Goal: Use online tool/utility: Utilize a website feature to perform a specific function

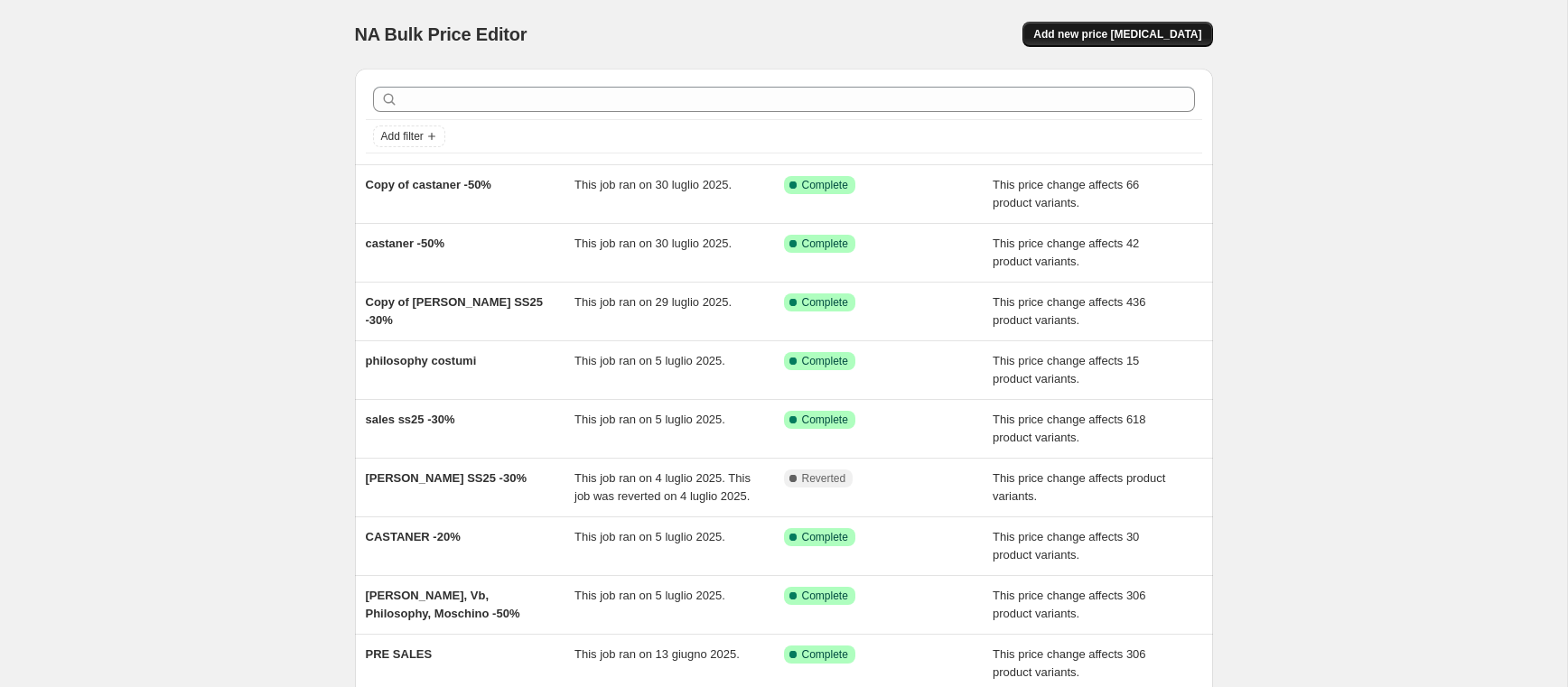
click at [1147, 38] on span "Add new price [MEDICAL_DATA]" at bounding box center [1117, 34] width 168 height 15
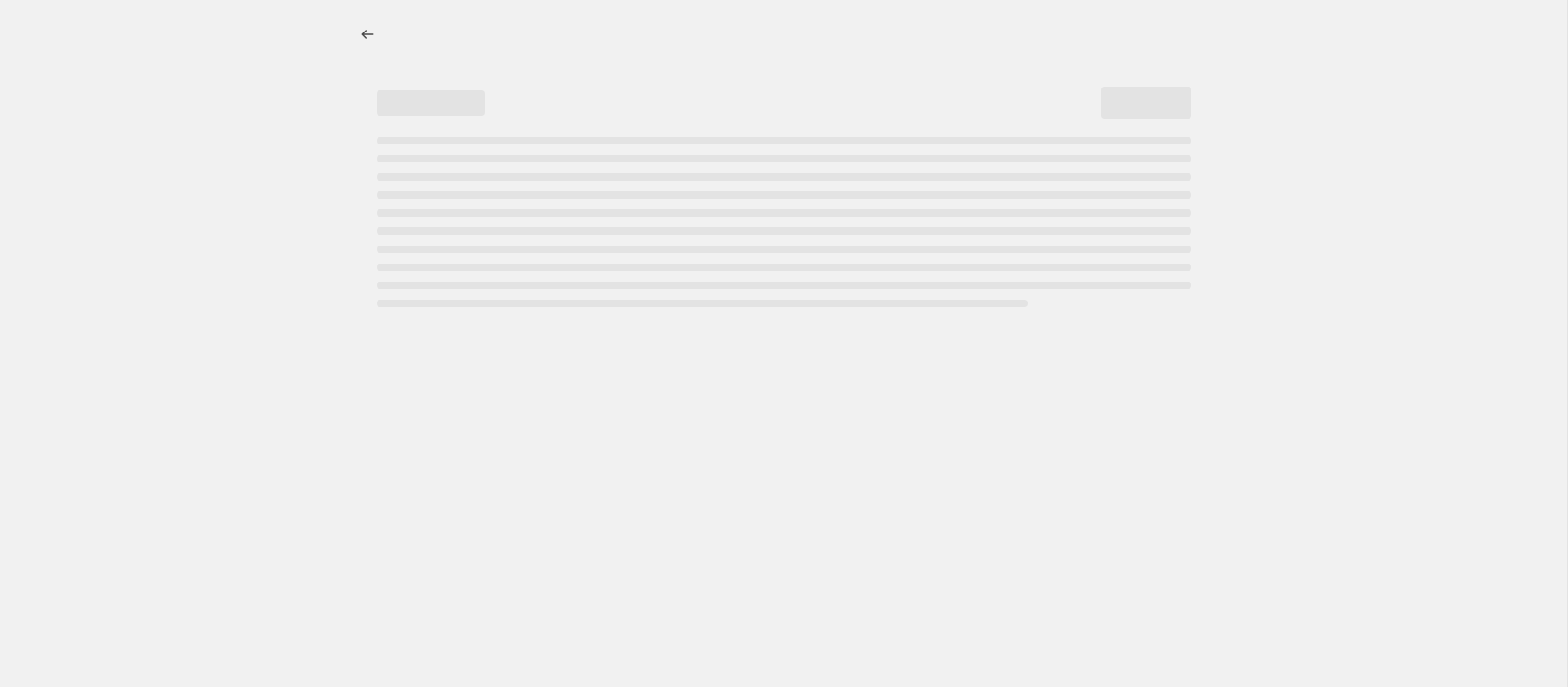
select select "percentage"
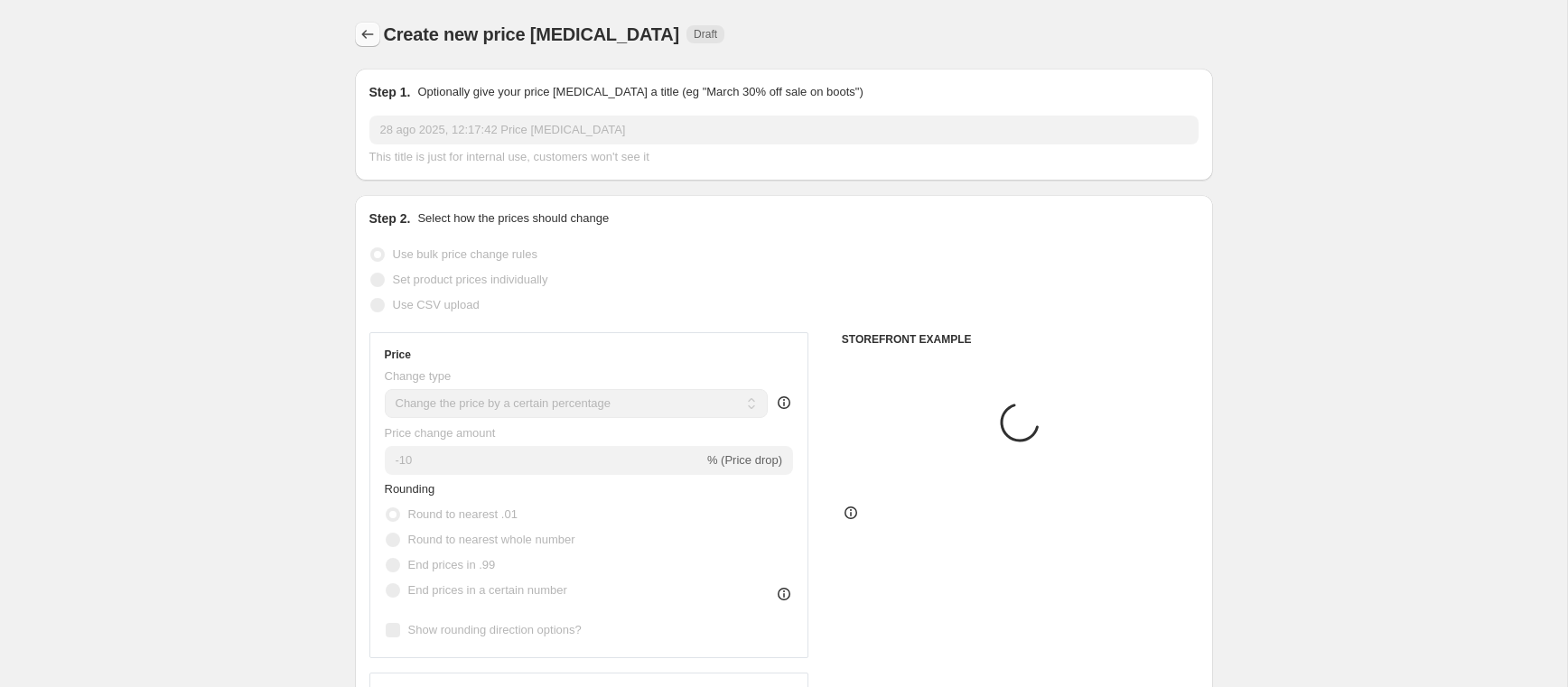
click at [361, 37] on icon "Price change jobs" at bounding box center [367, 33] width 18 height 18
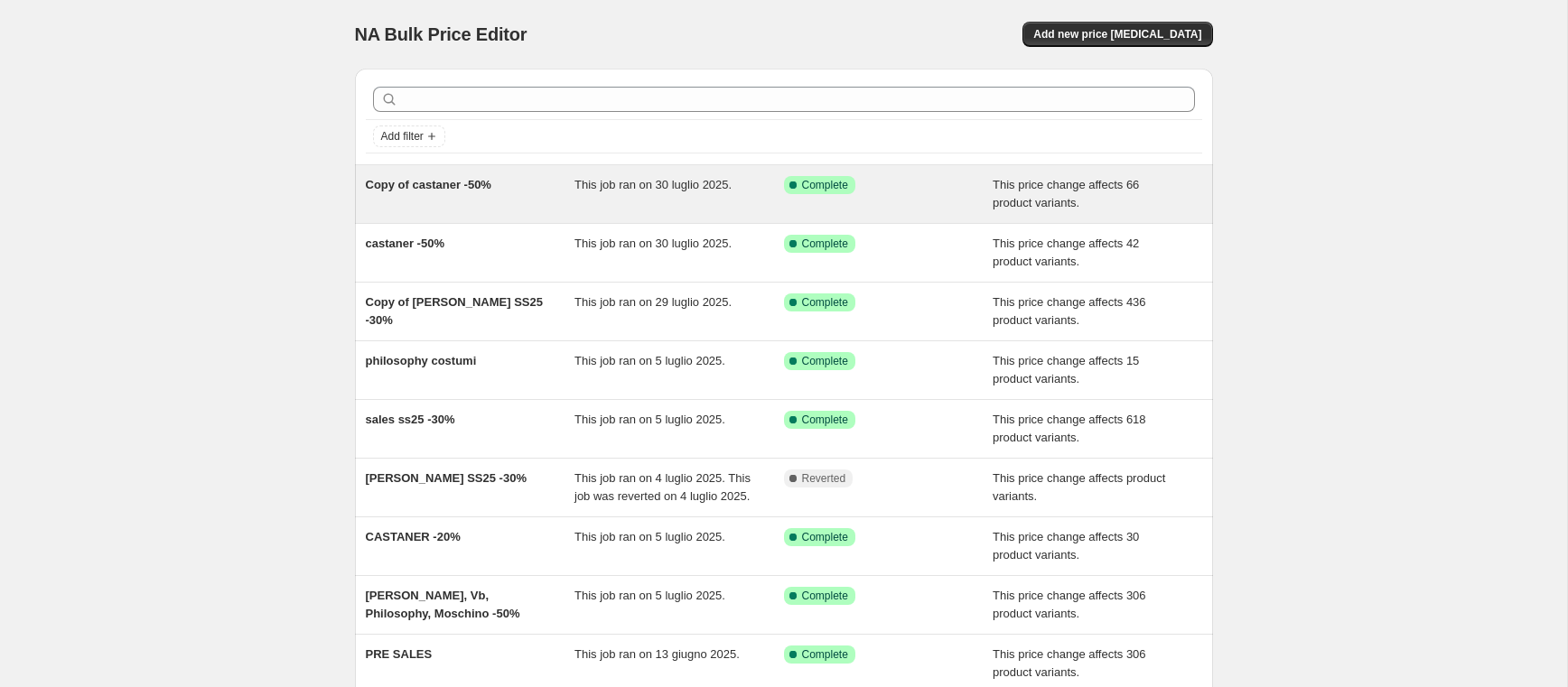
click at [502, 192] on div "Copy of castaner -50%" at bounding box center [471, 194] width 210 height 36
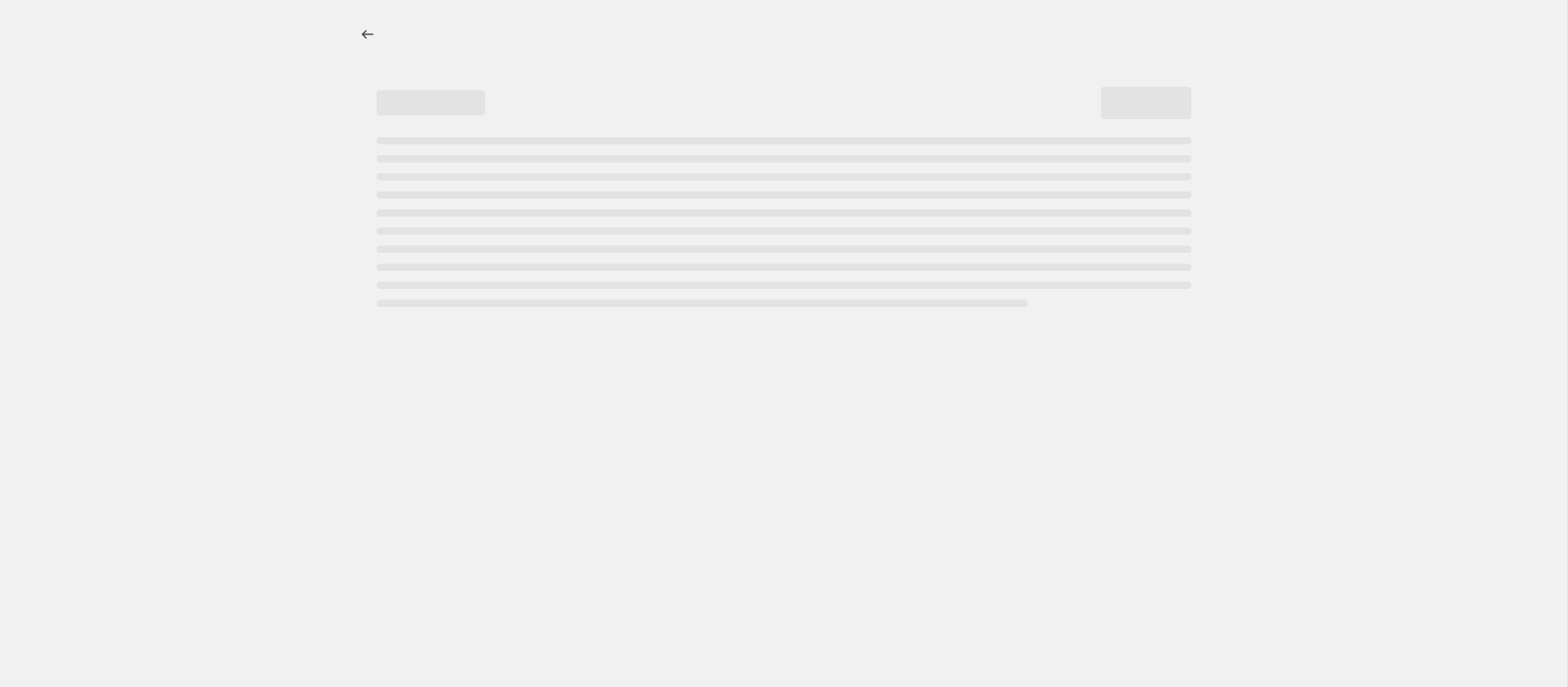
select select "pcap"
select select "no_change"
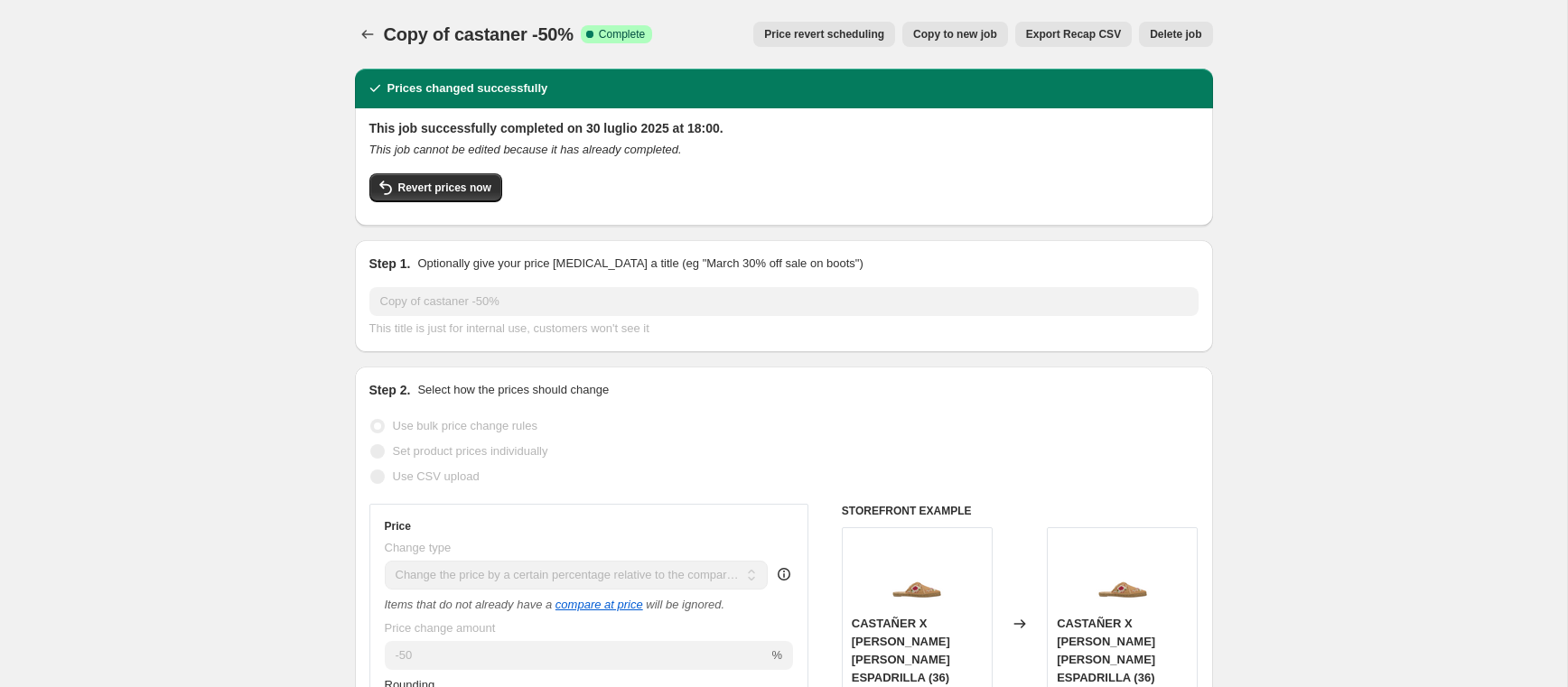
click at [946, 43] on button "Copy to new job" at bounding box center [955, 33] width 106 height 25
select select "pcap"
select select "no_change"
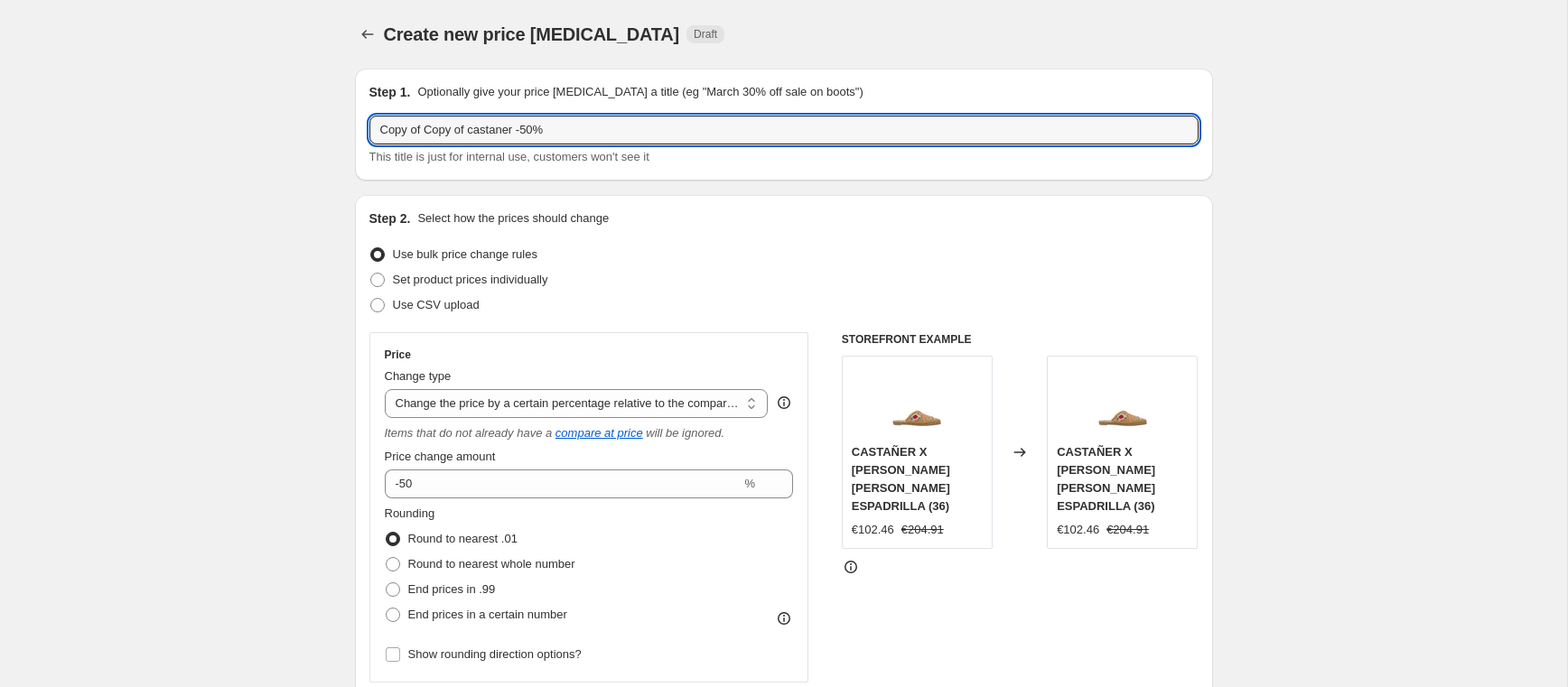
drag, startPoint x: 523, startPoint y: 134, endPoint x: 279, endPoint y: 116, distance: 244.7
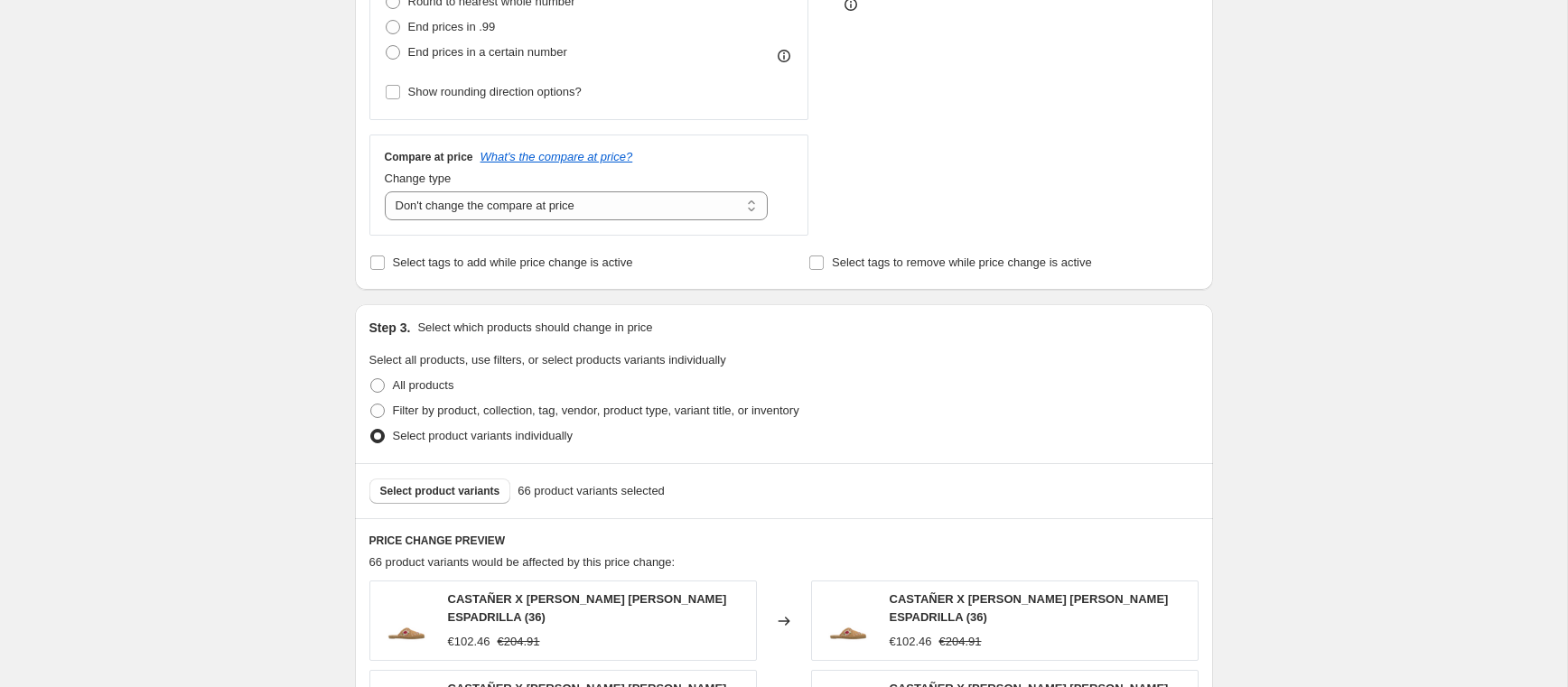
scroll to position [642, 0]
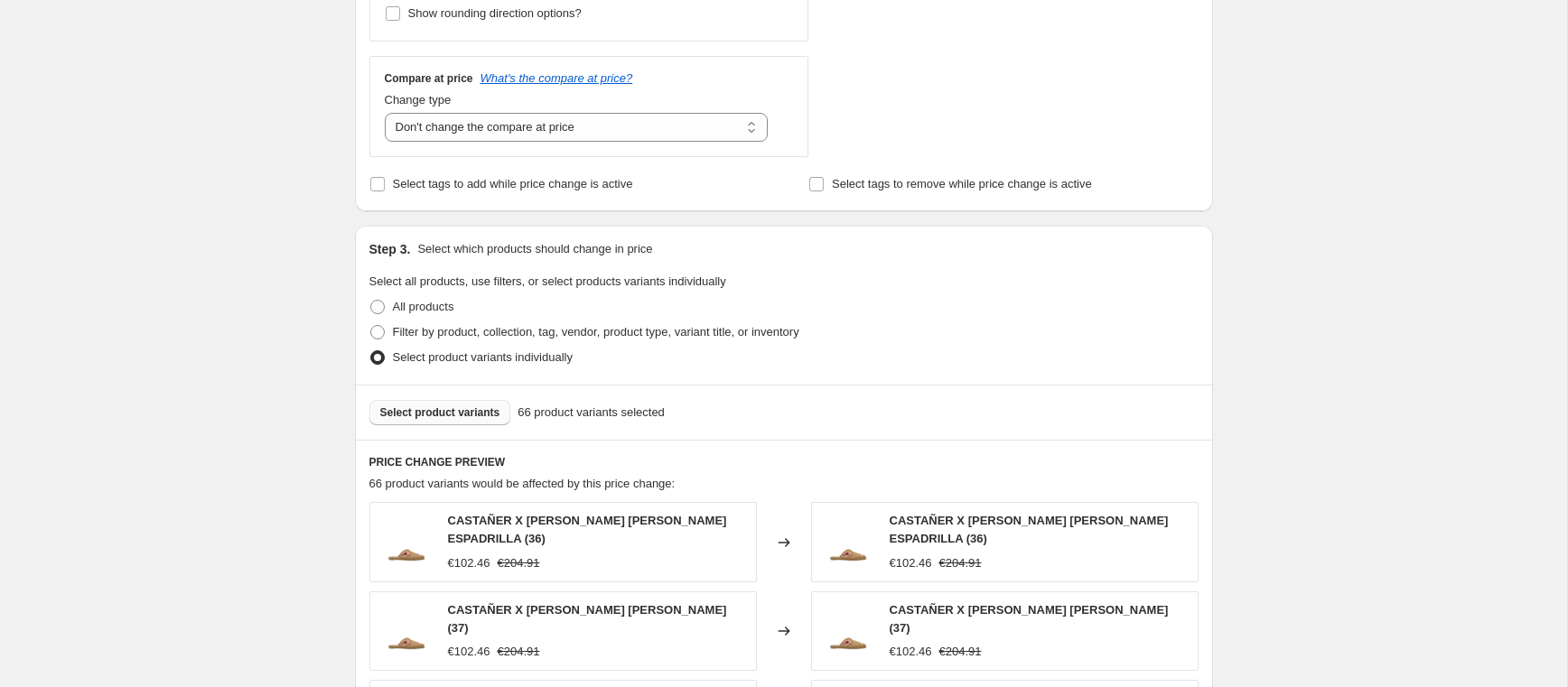
type input "-50%"
click at [451, 412] on span "Select product variants" at bounding box center [440, 413] width 120 height 15
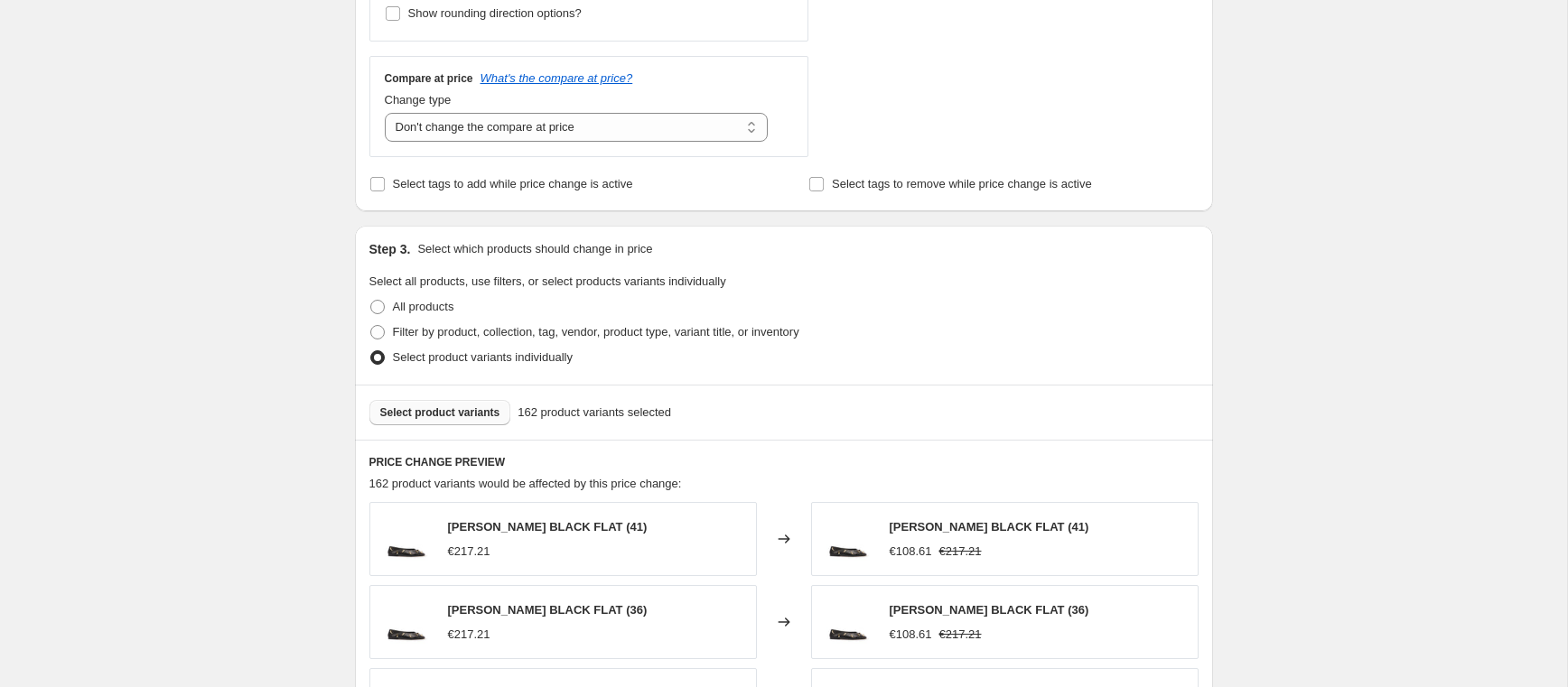
scroll to position [1197, 0]
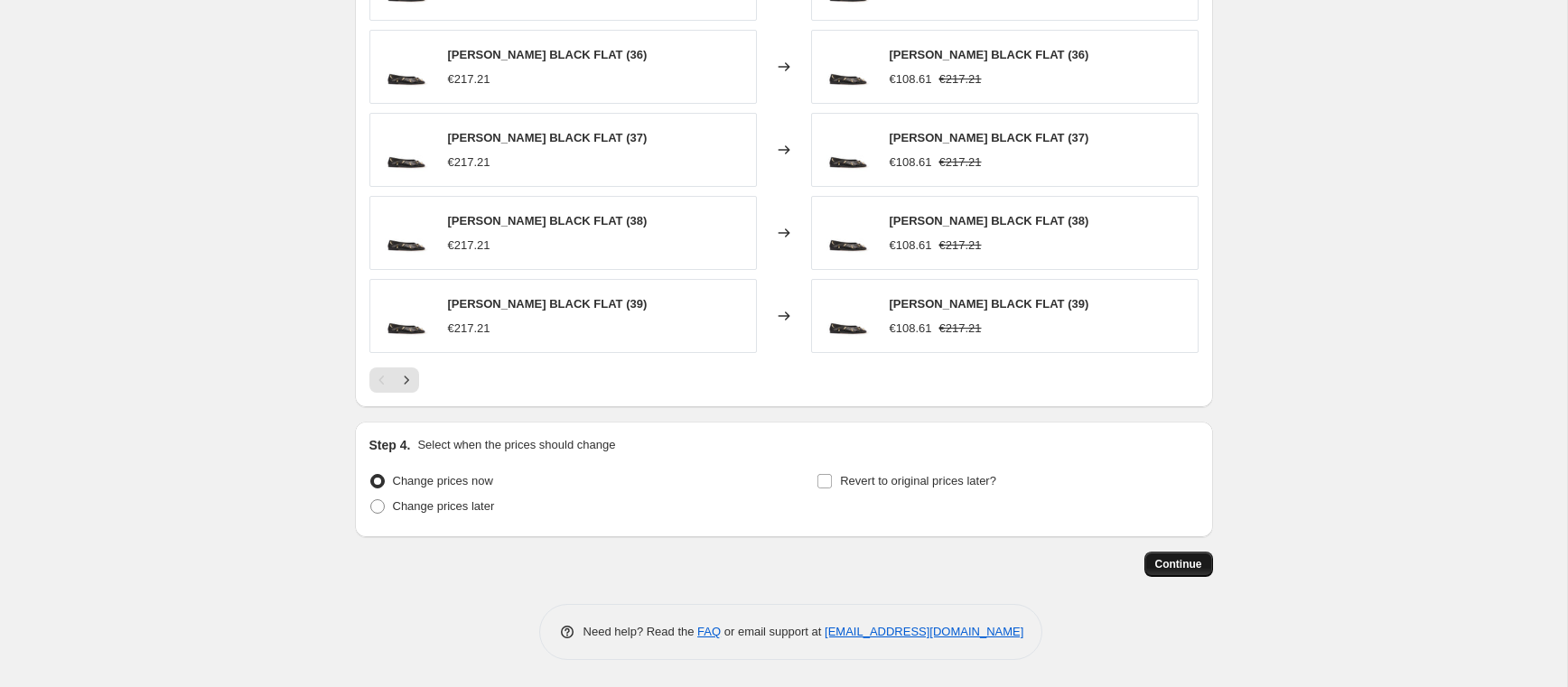
click at [1166, 564] on span "Continue" at bounding box center [1178, 564] width 47 height 15
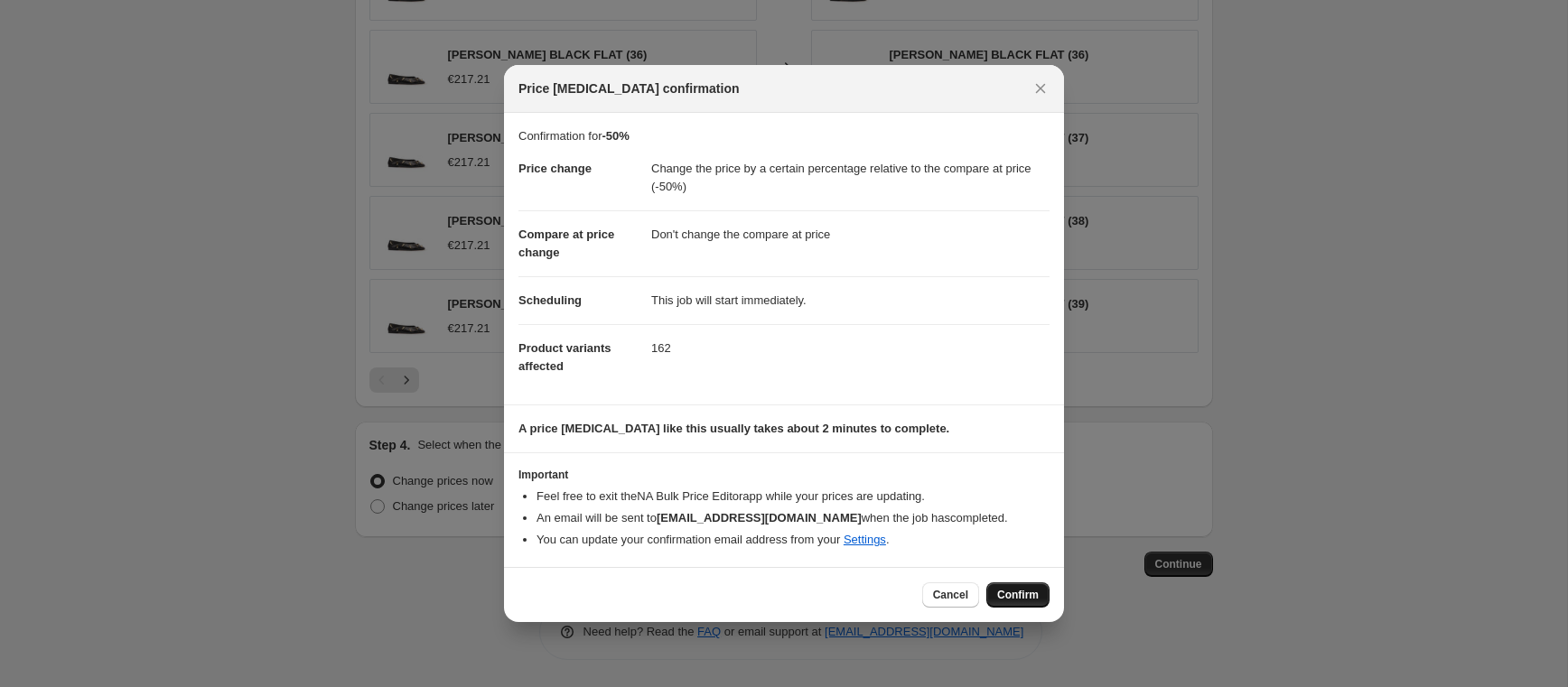
click at [1011, 598] on span "Confirm" at bounding box center [1017, 595] width 42 height 15
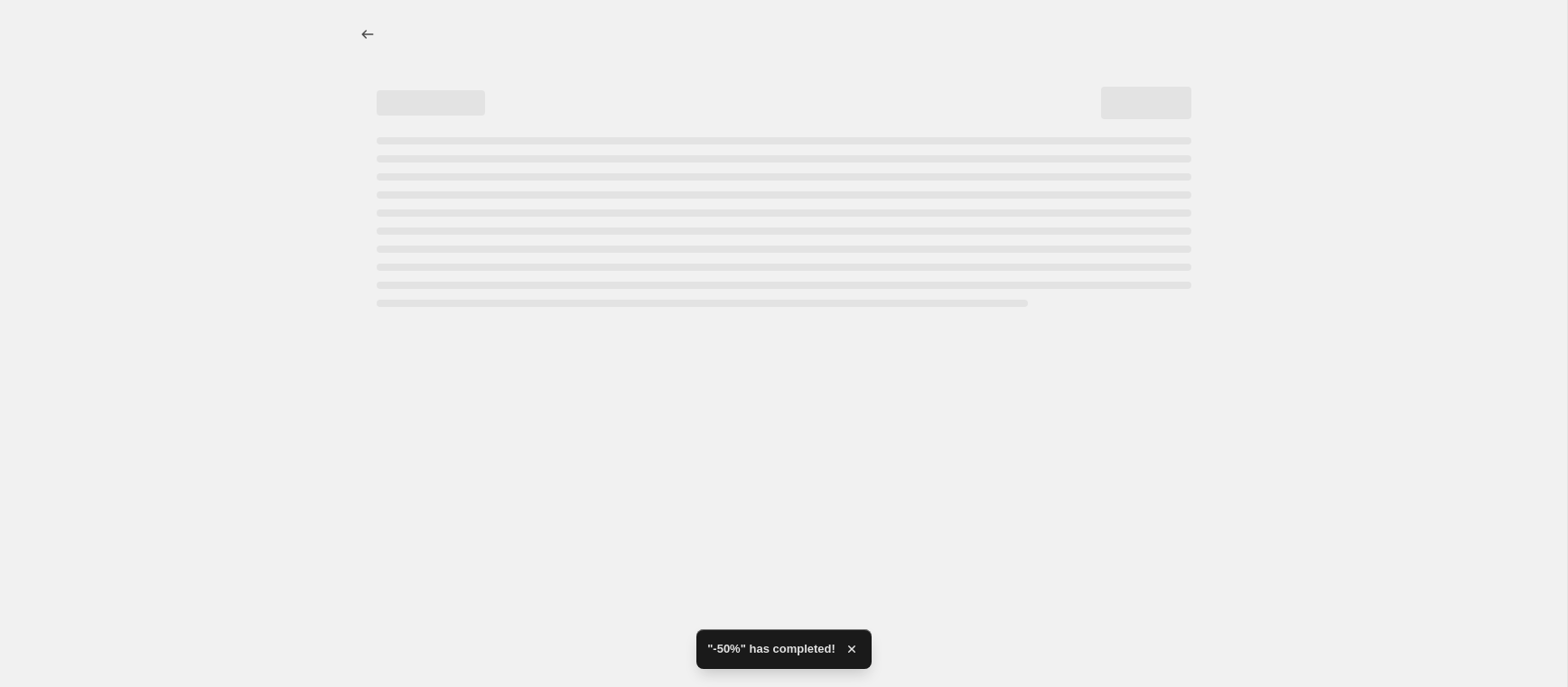
select select "pcap"
select select "no_change"
